Goal: Task Accomplishment & Management: Manage account settings

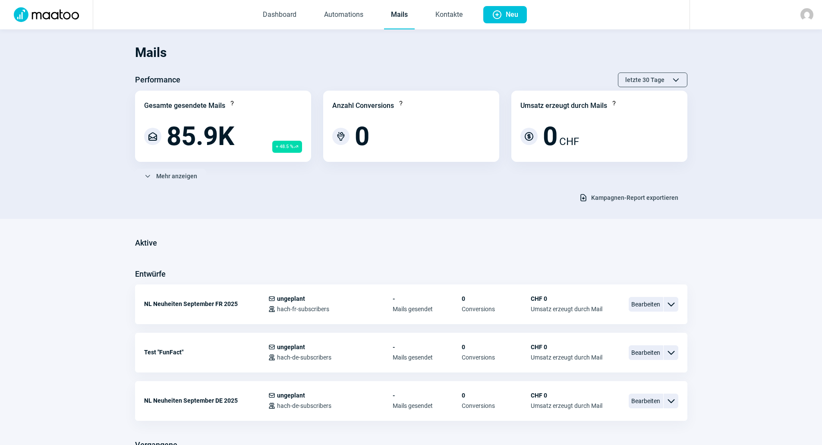
scroll to position [129, 0]
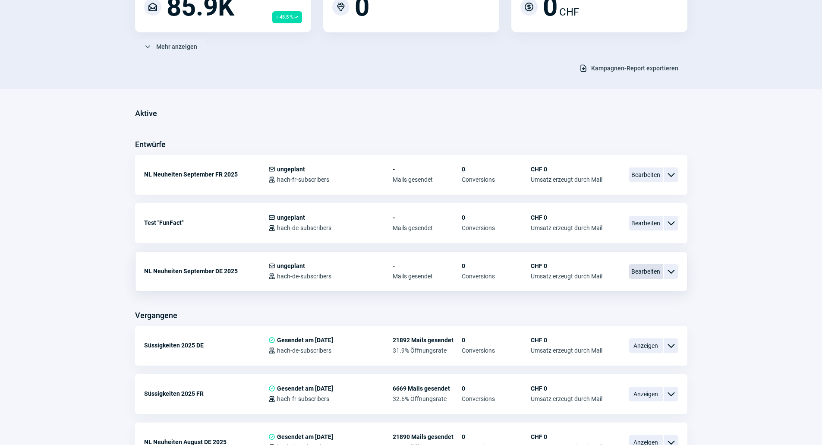
click at [641, 267] on span "Bearbeiten" at bounding box center [646, 271] width 35 height 15
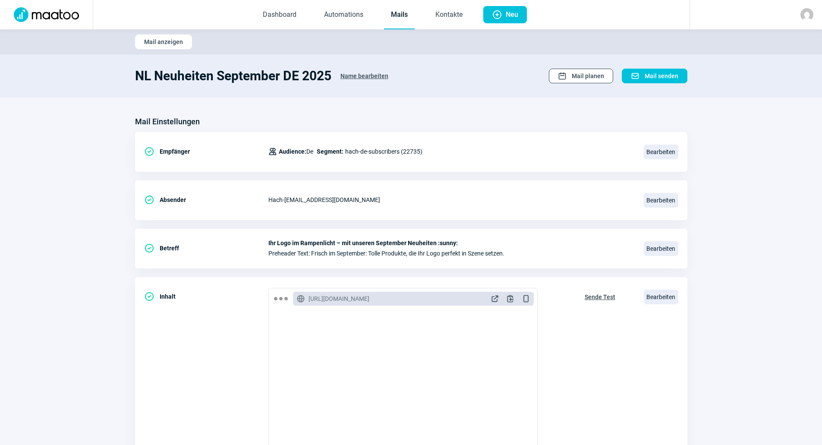
click at [570, 76] on span "Calendar icon Mail planen" at bounding box center [581, 76] width 46 height 14
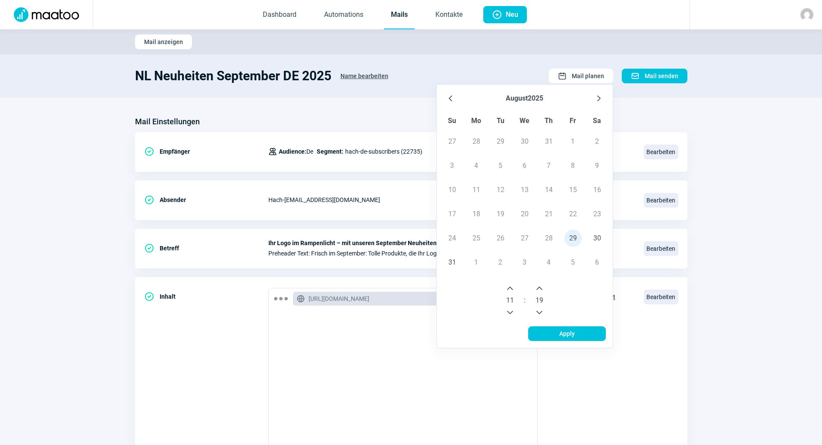
click at [599, 99] on icon "Next Month" at bounding box center [598, 98] width 3 height 6
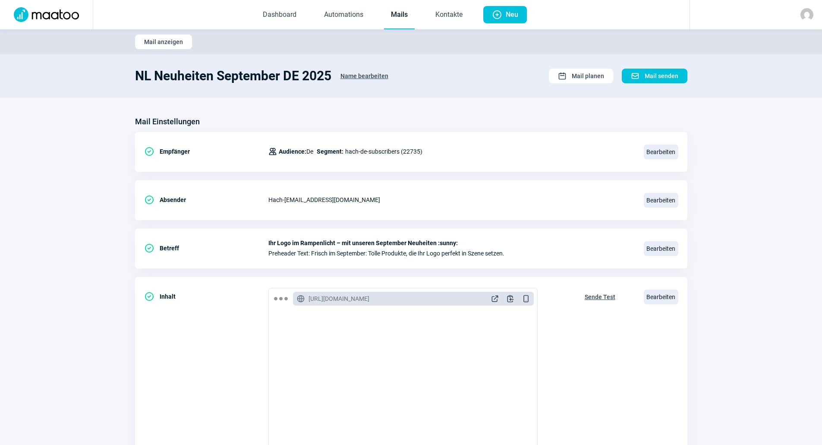
click at [621, 63] on section "NL Neuheiten September DE 2025 Name bearbeiten Calendar icon Mail planen Mail i…" at bounding box center [411, 75] width 822 height 43
click at [604, 67] on section "NL Neuheiten September DE 2025 Name bearbeiten Calendar icon Mail planen Mail i…" at bounding box center [411, 75] width 822 height 43
click at [597, 75] on span "Mail planen" at bounding box center [588, 76] width 32 height 14
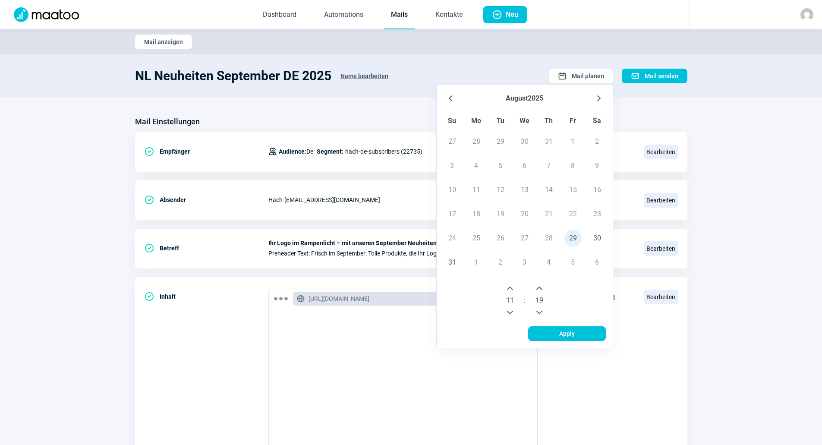
click at [475, 261] on td "1" at bounding box center [476, 262] width 24 height 24
click at [601, 97] on icon "Next Month" at bounding box center [598, 98] width 7 height 7
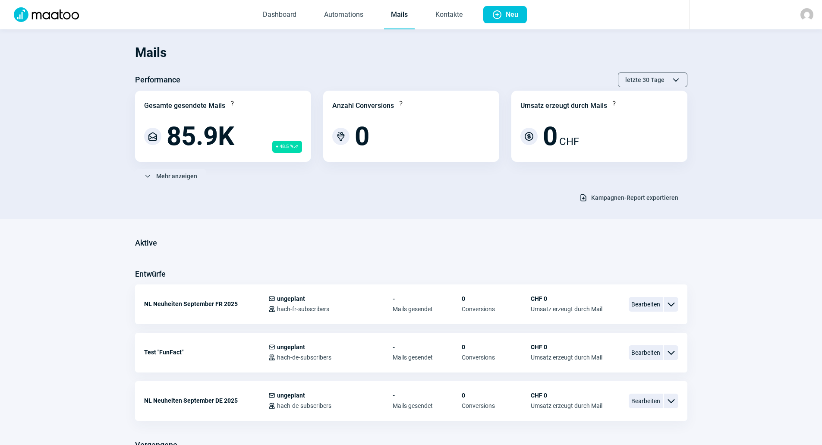
scroll to position [129, 0]
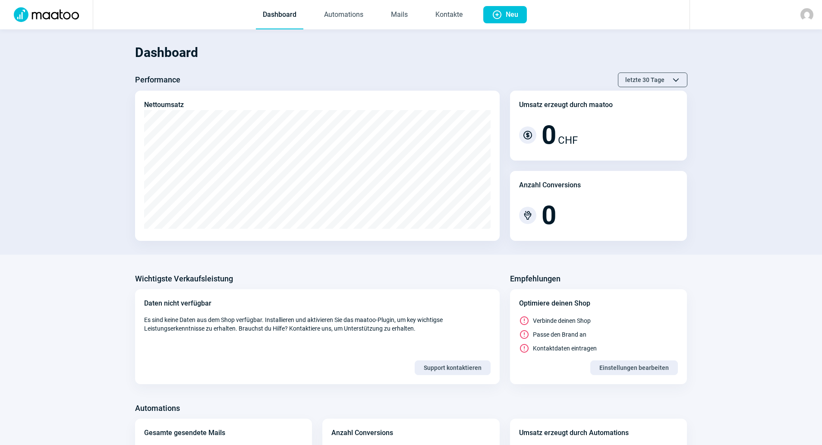
click at [417, 18] on span "Dashboard Automations Mails Kontakte" at bounding box center [362, 14] width 227 height 29
click at [390, 17] on link "Mails" at bounding box center [399, 15] width 31 height 28
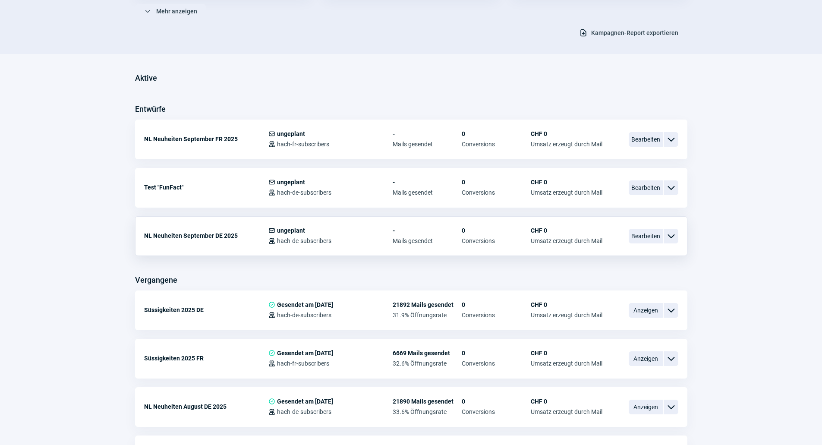
scroll to position [173, 0]
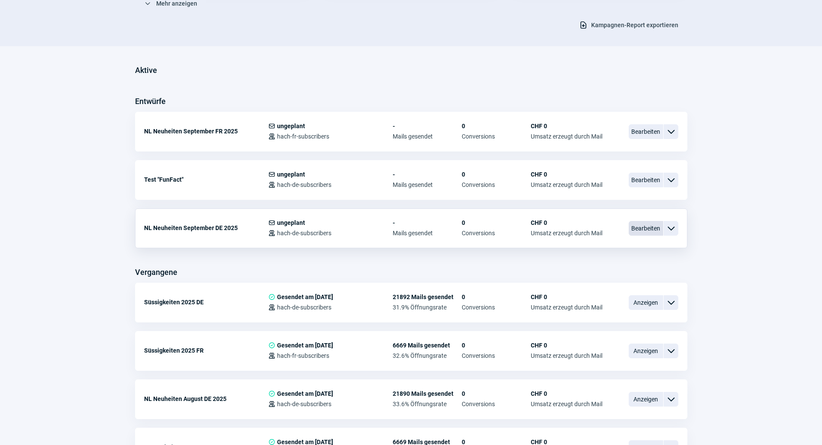
click at [632, 227] on span "Bearbeiten" at bounding box center [646, 228] width 35 height 15
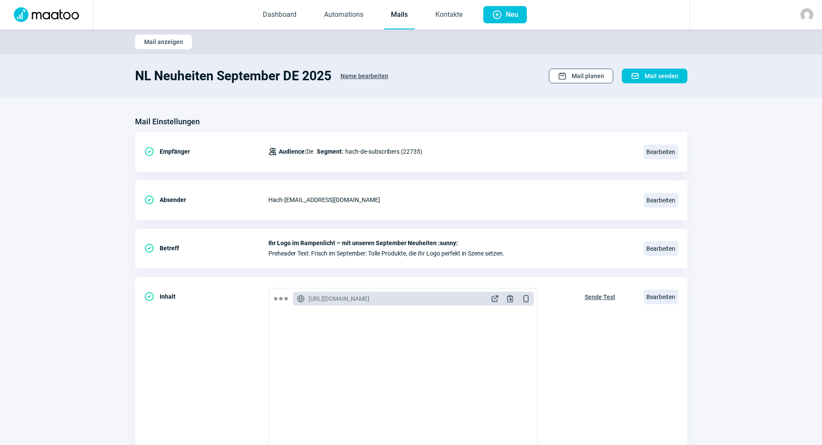
click at [595, 79] on span "Mail planen" at bounding box center [588, 76] width 32 height 14
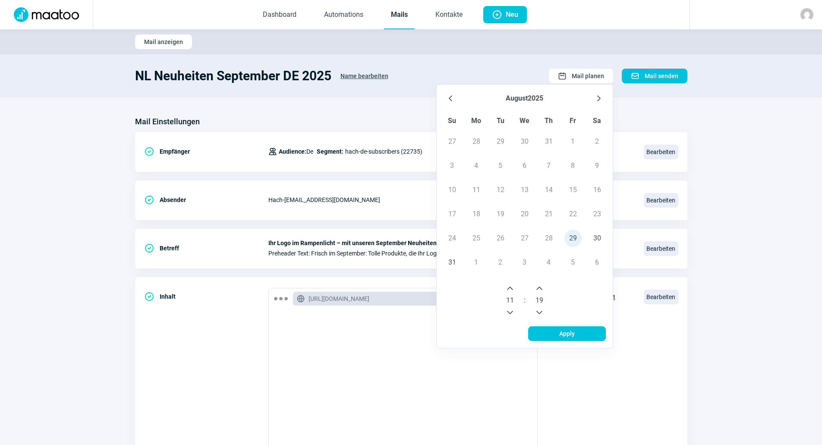
click at [599, 100] on icon "Next Month" at bounding box center [598, 98] width 3 height 6
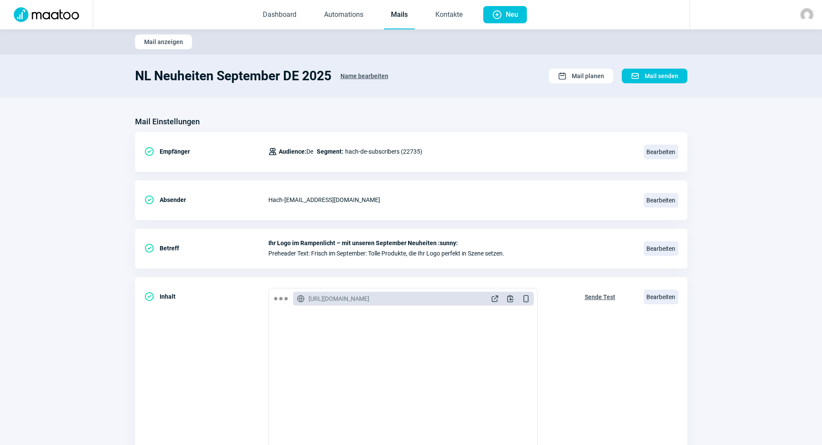
click at [578, 85] on section "NL Neuheiten September DE 2025 Name bearbeiten Calendar icon Mail planen Mail i…" at bounding box center [411, 75] width 822 height 43
drag, startPoint x: 587, startPoint y: 76, endPoint x: 596, endPoint y: 81, distance: 9.6
click at [588, 76] on span "Mail planen" at bounding box center [588, 76] width 32 height 14
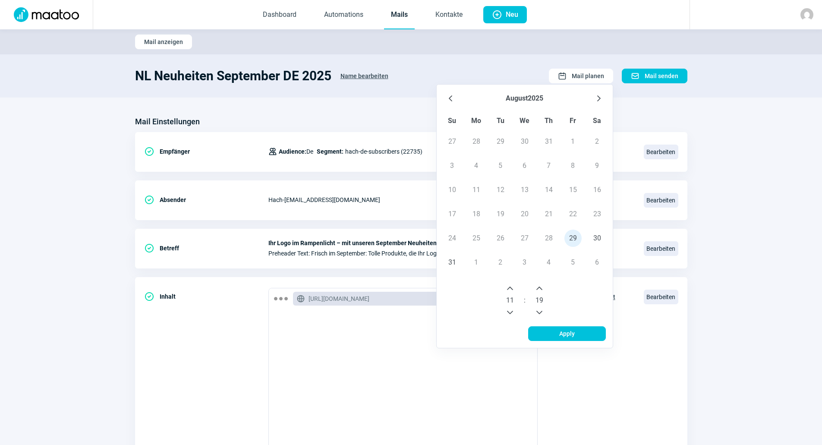
click at [597, 99] on icon "Next Month" at bounding box center [598, 98] width 7 height 7
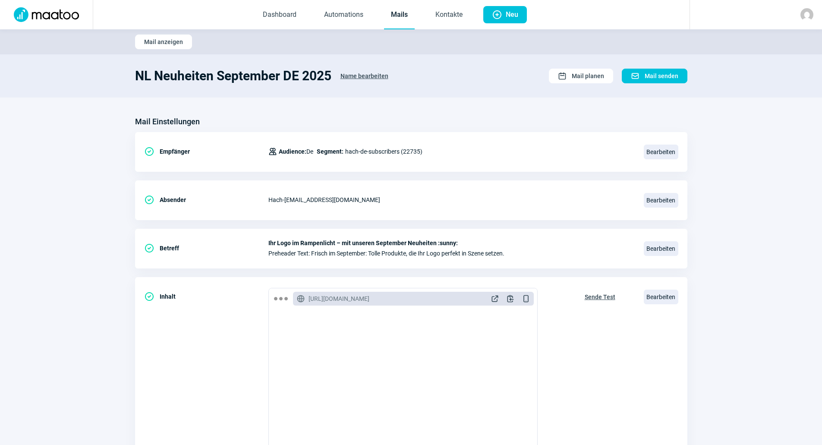
click at [408, 14] on link "Mails" at bounding box center [399, 15] width 31 height 28
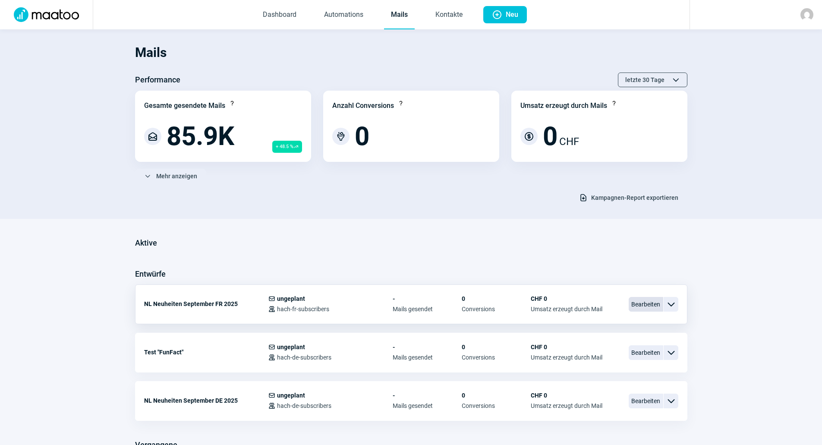
click at [640, 308] on span "Bearbeiten" at bounding box center [646, 304] width 35 height 15
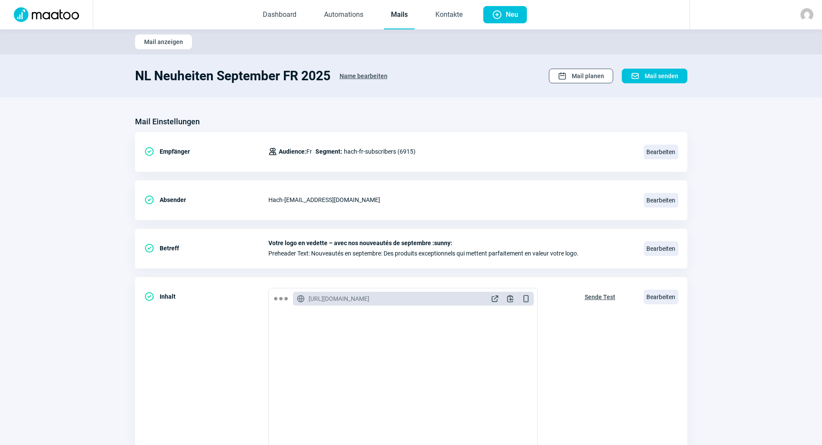
click at [597, 79] on span "Mail planen" at bounding box center [588, 76] width 32 height 14
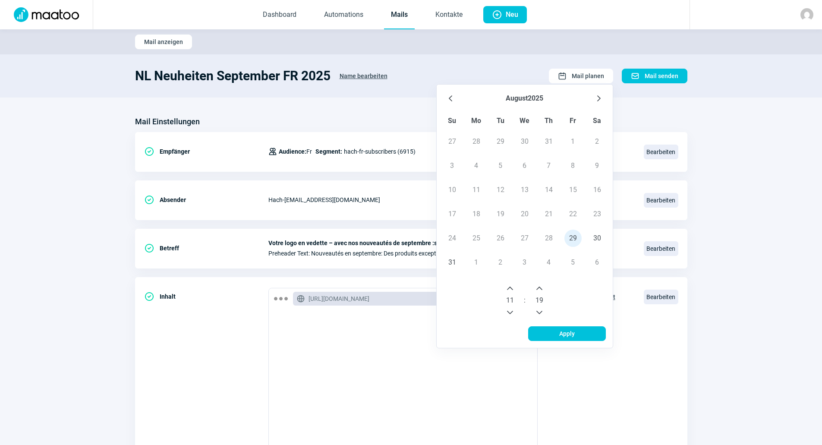
click at [600, 98] on icon "Next Month" at bounding box center [598, 98] width 3 height 6
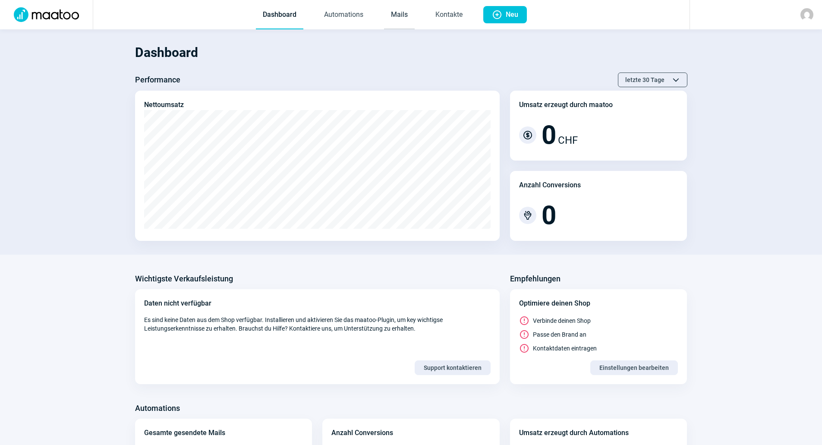
click at [396, 13] on link "Mails" at bounding box center [399, 15] width 31 height 28
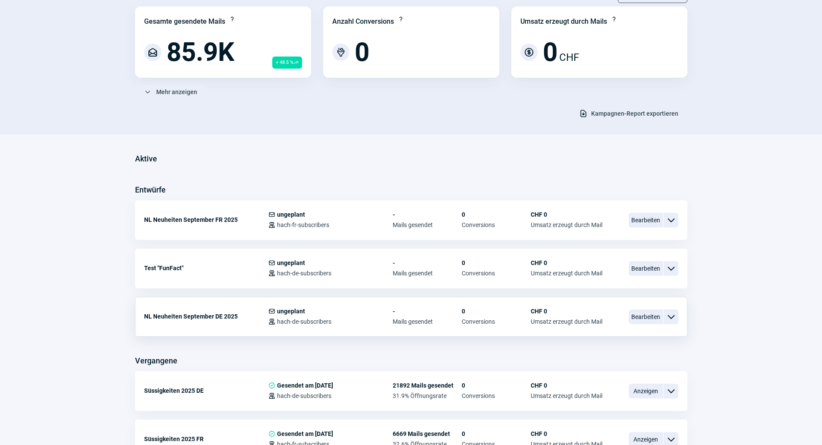
scroll to position [86, 0]
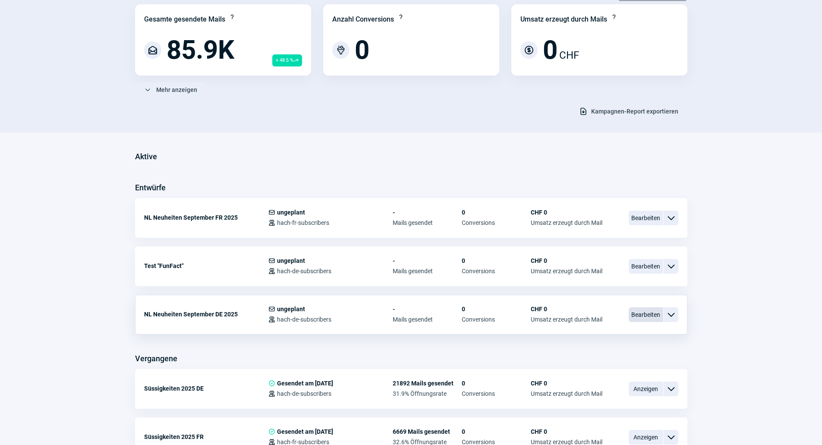
click at [631, 315] on span "Bearbeiten" at bounding box center [646, 314] width 35 height 15
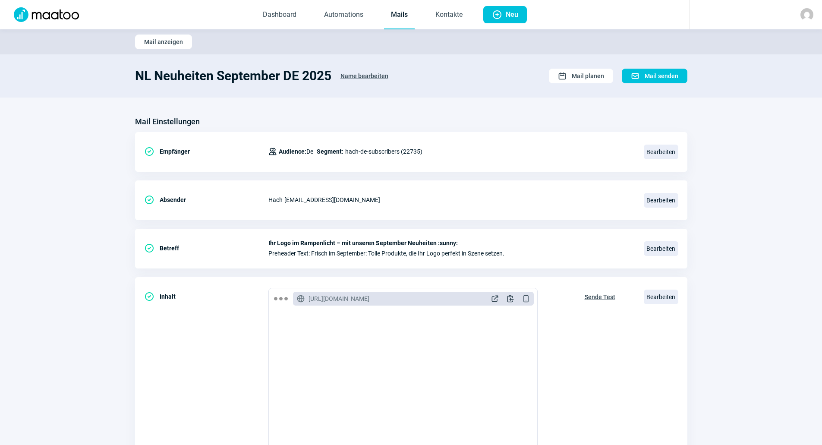
click at [576, 66] on section "NL Neuheiten September DE 2025 Name bearbeiten Calendar icon Mail planen Mail i…" at bounding box center [411, 75] width 822 height 43
click at [577, 74] on span "Mail planen" at bounding box center [588, 76] width 32 height 14
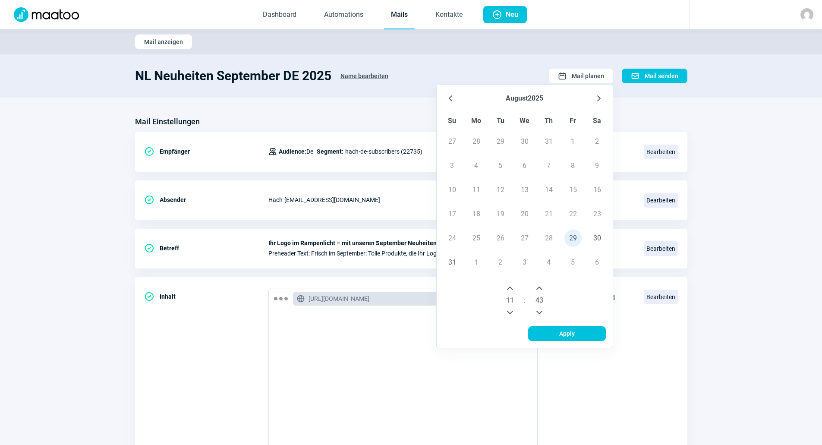
click at [599, 99] on icon "Next Month" at bounding box center [598, 98] width 7 height 7
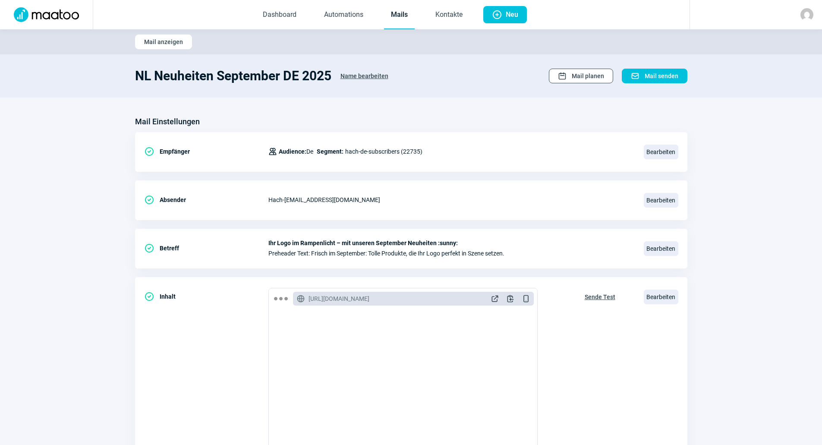
click at [597, 77] on span "Mail planen" at bounding box center [588, 76] width 32 height 14
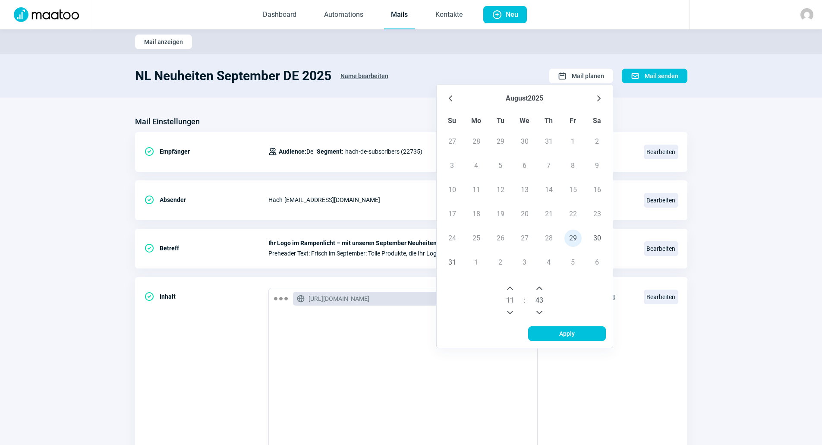
click at [598, 95] on icon "Next Month" at bounding box center [598, 98] width 7 height 7
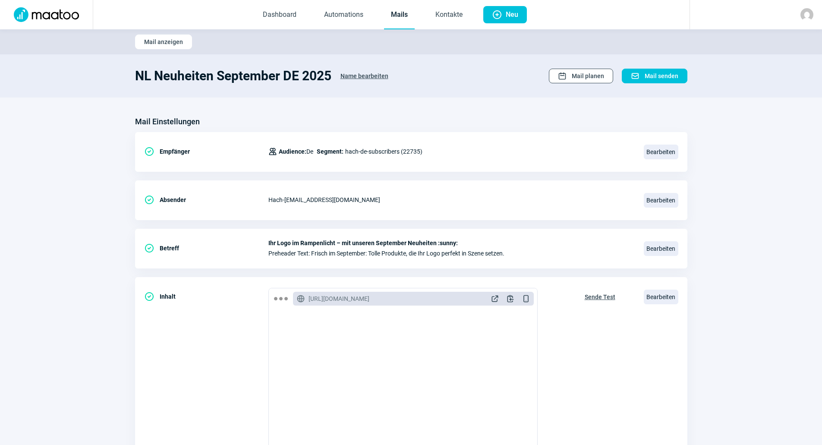
click at [597, 78] on span "Mail planen" at bounding box center [588, 76] width 32 height 14
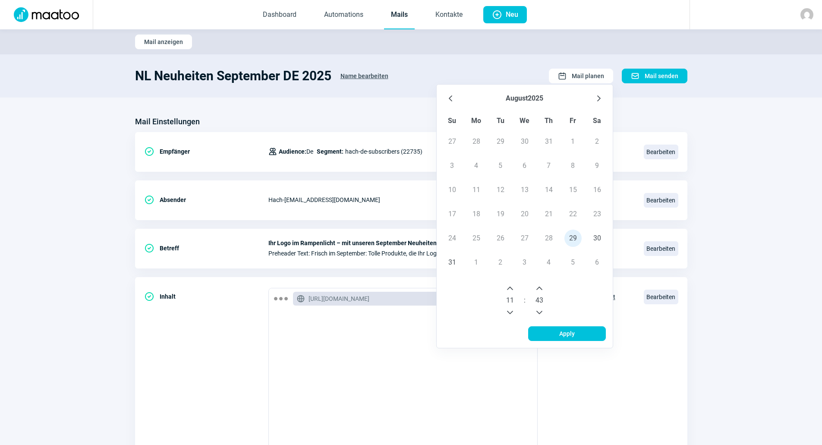
click at [598, 96] on icon "Next Month" at bounding box center [598, 98] width 3 height 6
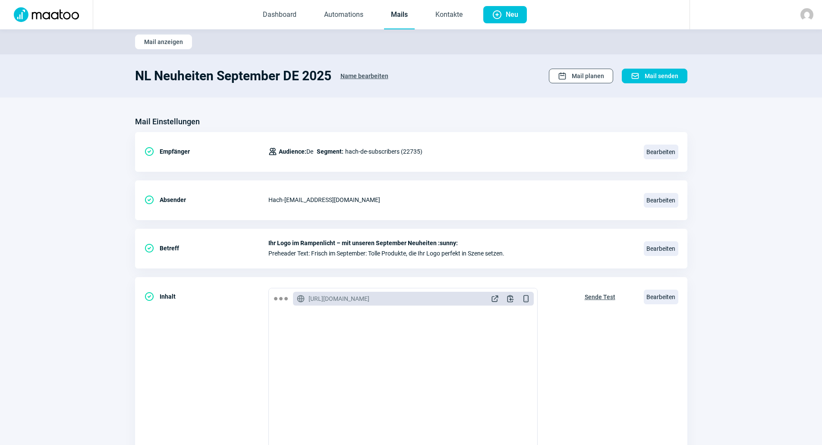
click at [593, 75] on span "Mail planen" at bounding box center [588, 76] width 32 height 14
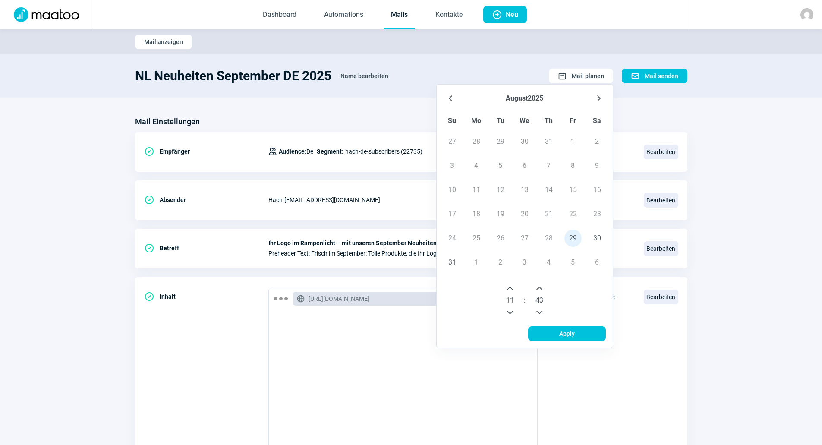
click at [597, 97] on icon "Next Month" at bounding box center [598, 98] width 7 height 7
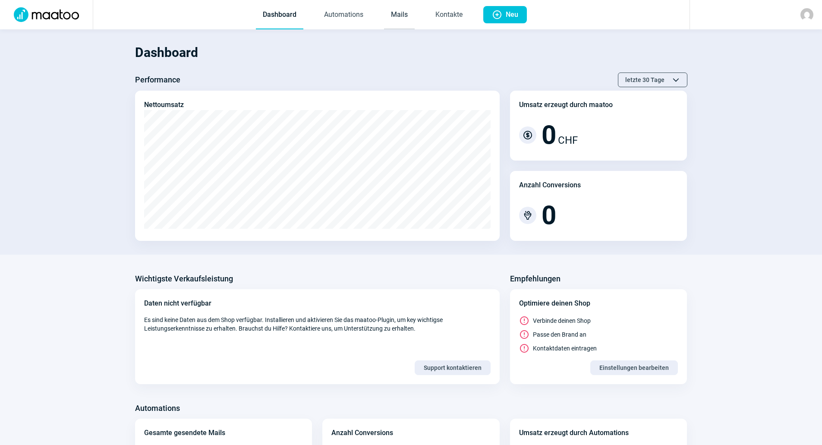
click at [396, 7] on link "Mails" at bounding box center [399, 15] width 31 height 28
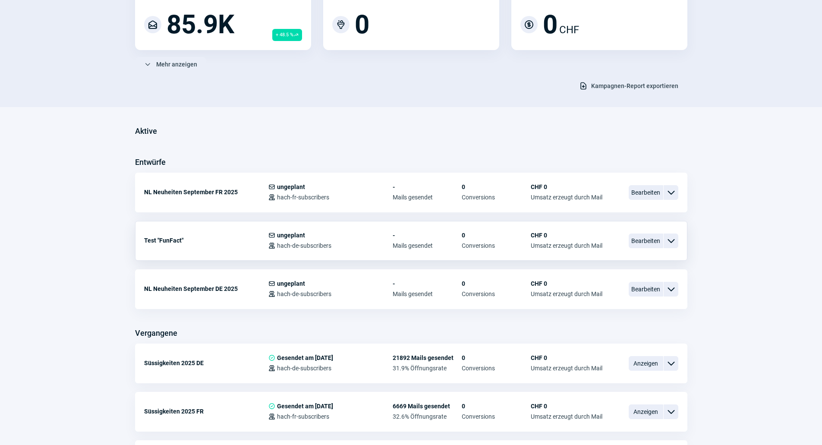
scroll to position [173, 0]
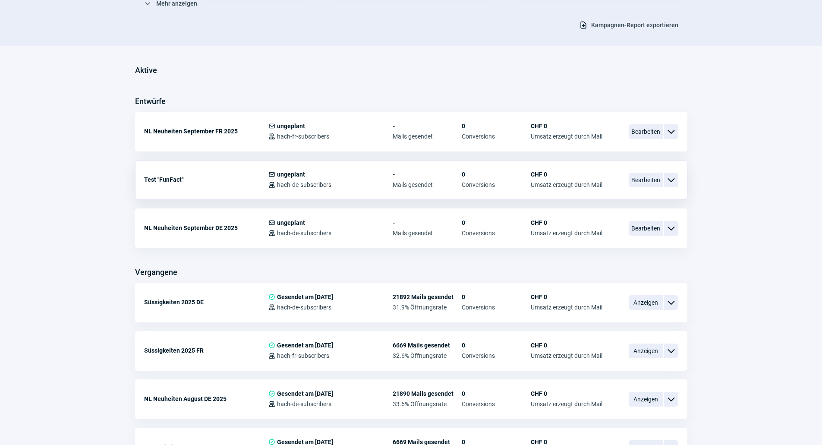
click at [678, 180] on div "ChevronDown icon" at bounding box center [670, 180] width 15 height 15
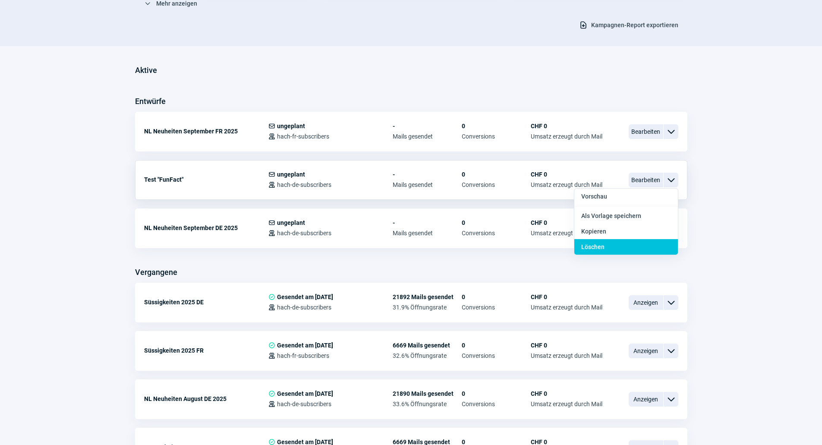
click at [621, 245] on div "Löschen" at bounding box center [626, 247] width 104 height 16
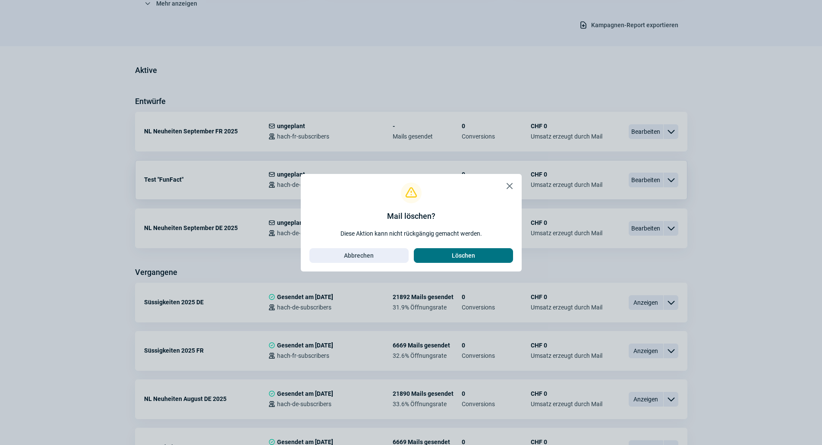
click at [488, 251] on span "Löschen" at bounding box center [463, 255] width 81 height 14
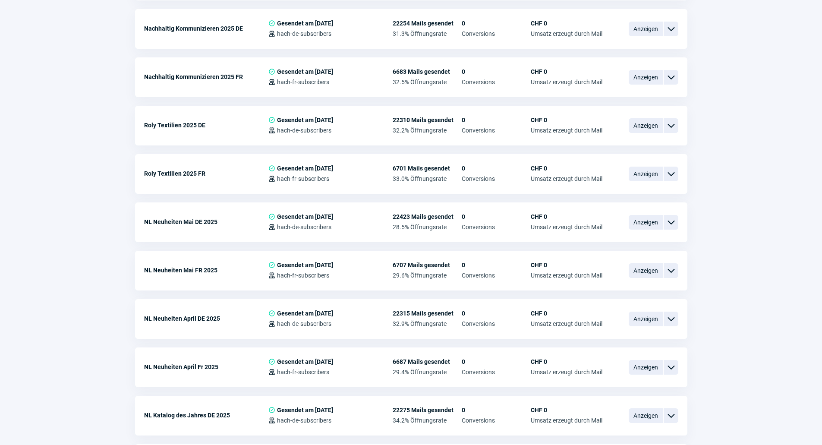
scroll to position [1141, 0]
click at [631, 167] on span "Anzeigen" at bounding box center [646, 174] width 35 height 15
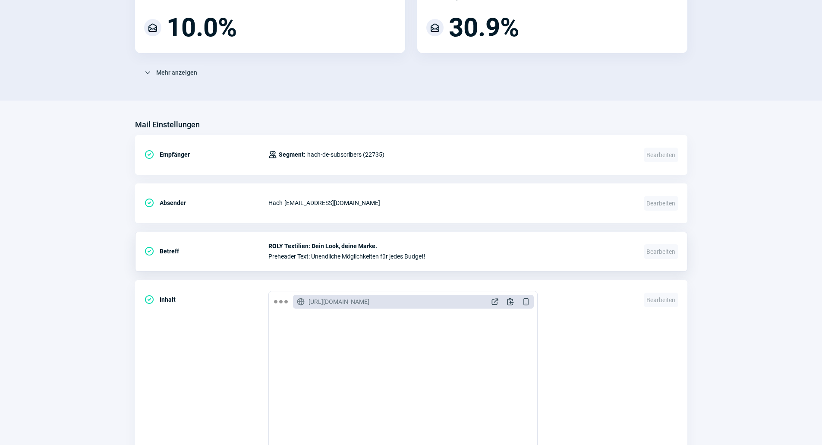
scroll to position [334, 0]
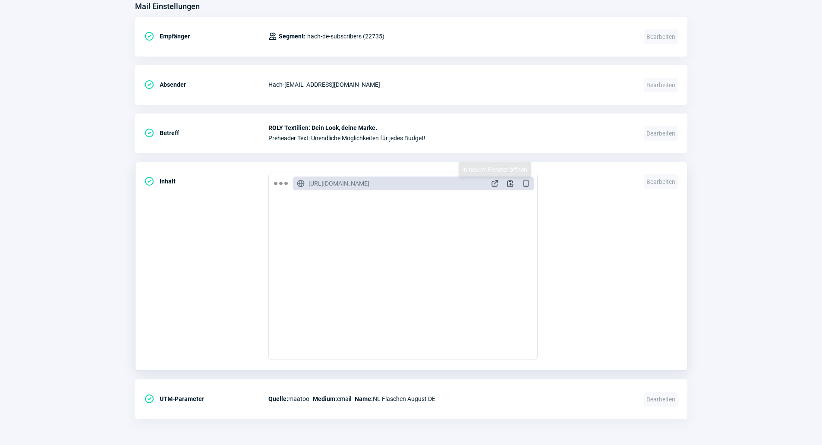
click at [494, 183] on span "ExternalLink icon" at bounding box center [494, 183] width 9 height 9
